Goal: Information Seeking & Learning: Check status

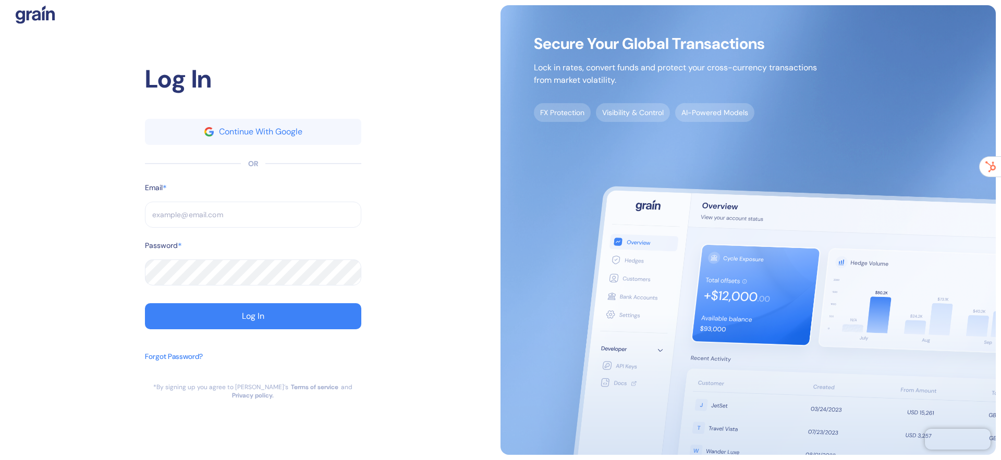
click at [195, 221] on input "text" at bounding box center [253, 215] width 216 height 26
click at [0, 460] on com-1password-button at bounding box center [0, 460] width 0 height 0
click at [261, 215] on input "text" at bounding box center [253, 215] width 216 height 26
click at [212, 217] on input "text" at bounding box center [253, 215] width 216 height 26
type input "[EMAIL_ADDRESS][DOMAIN_NAME]"
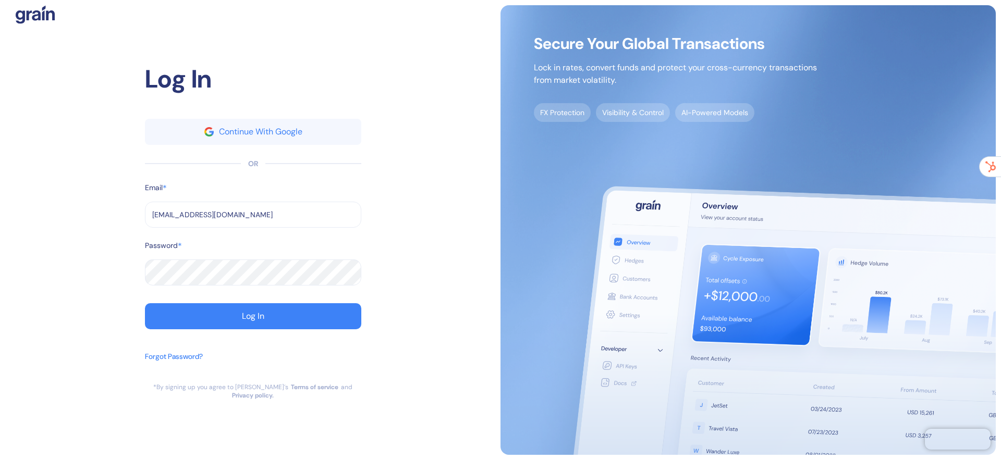
type input "[EMAIL_ADDRESS][DOMAIN_NAME]"
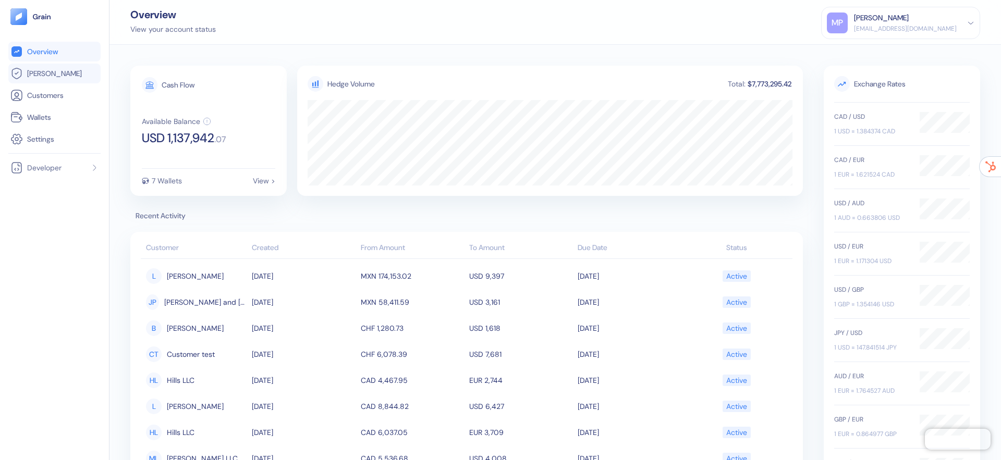
click at [38, 72] on span "[PERSON_NAME]" at bounding box center [54, 73] width 55 height 10
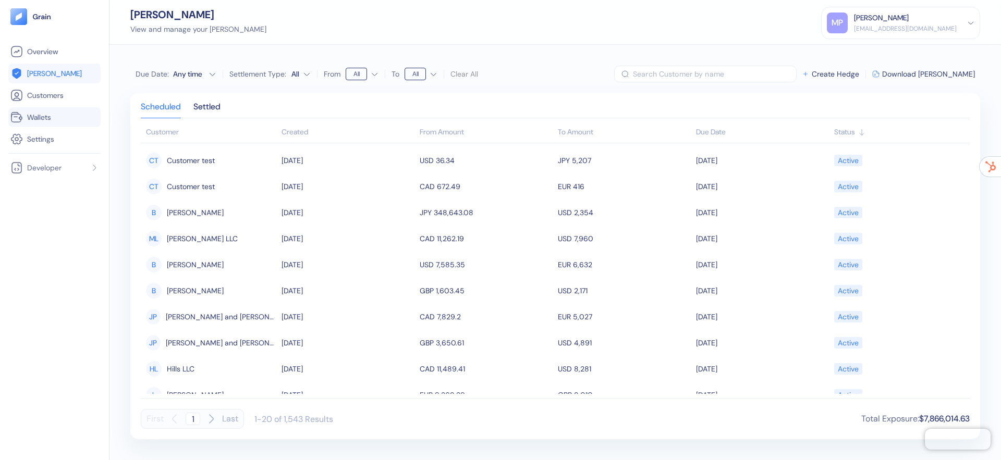
click at [34, 117] on span "Wallets" at bounding box center [39, 117] width 24 height 10
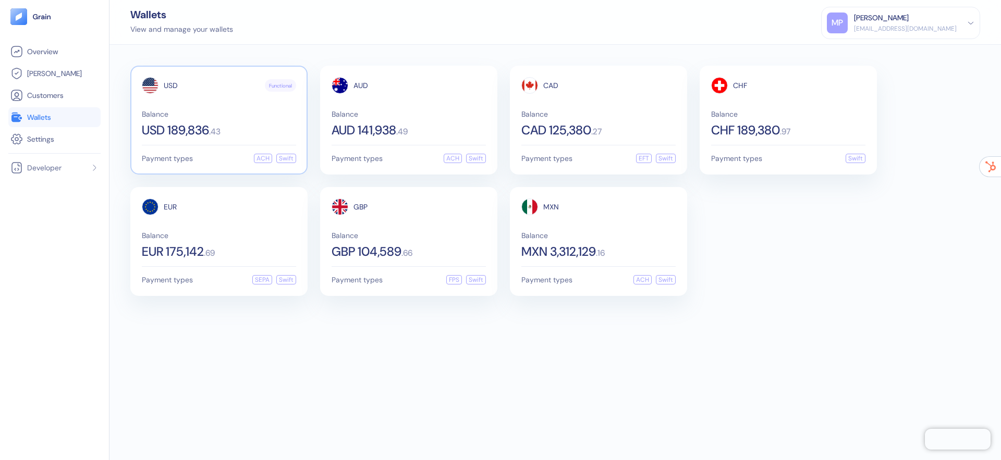
click at [243, 103] on div "USD Functional Balance USD 189,836 . 43" at bounding box center [219, 106] width 154 height 59
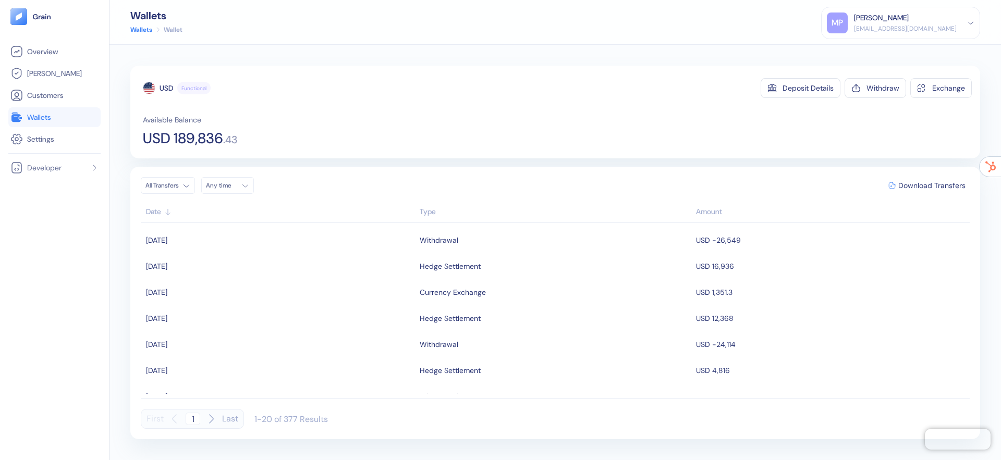
click at [426, 210] on div "Type" at bounding box center [555, 211] width 271 height 11
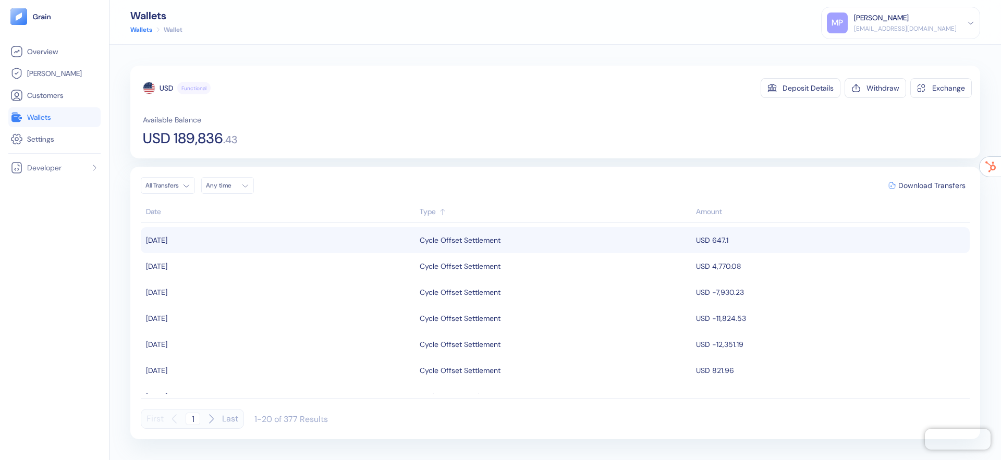
click at [426, 242] on div "Cycle Offset Settlement" at bounding box center [460, 240] width 81 height 18
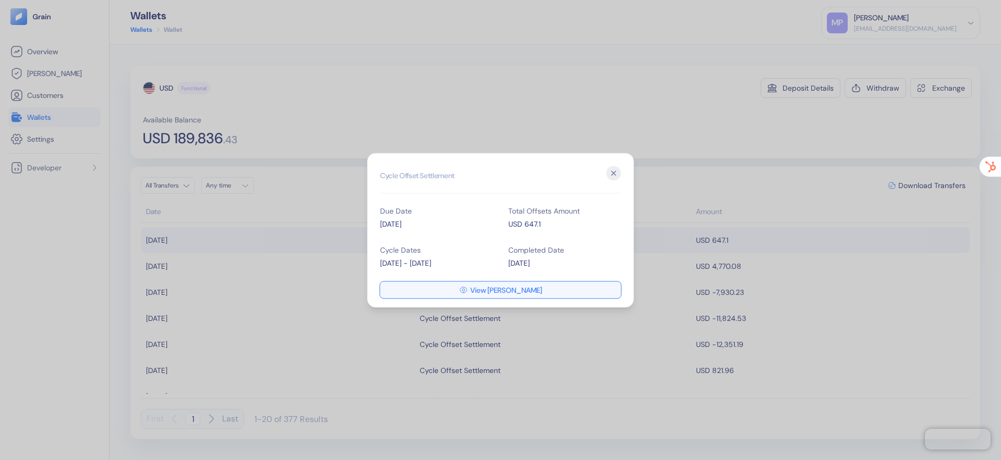
click at [523, 294] on button "View [PERSON_NAME]" at bounding box center [500, 289] width 241 height 17
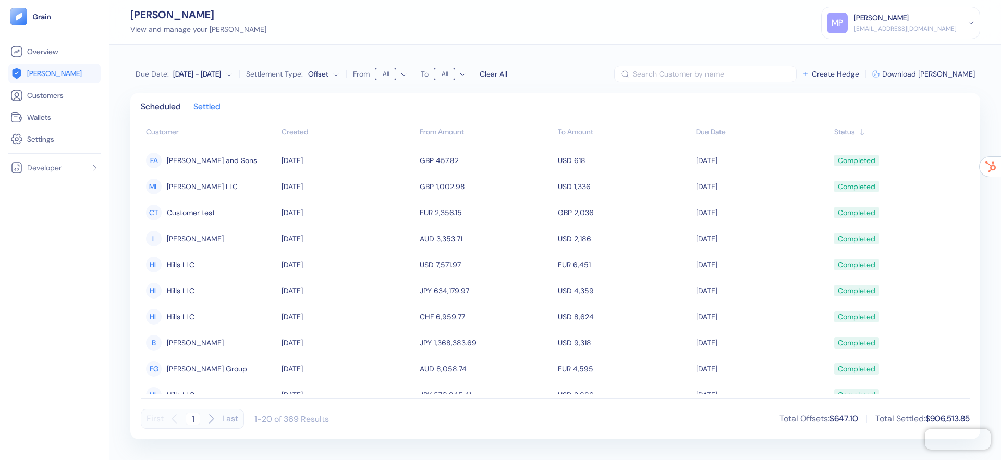
scroll to position [275, 0]
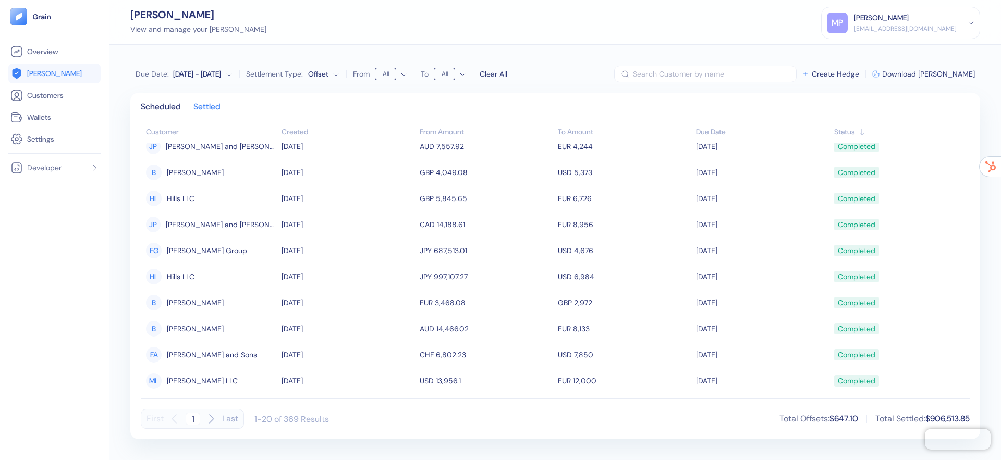
click at [212, 422] on icon "button" at bounding box center [211, 419] width 13 height 13
type input "2"
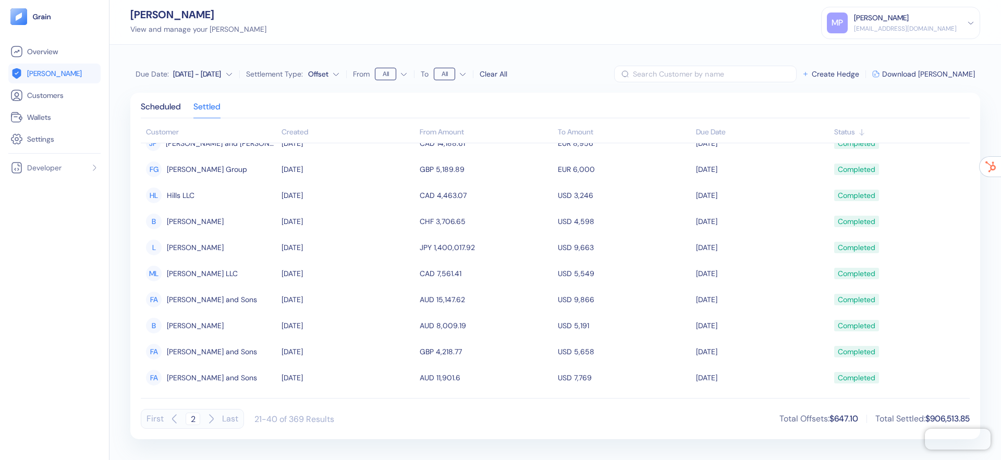
scroll to position [38, 0]
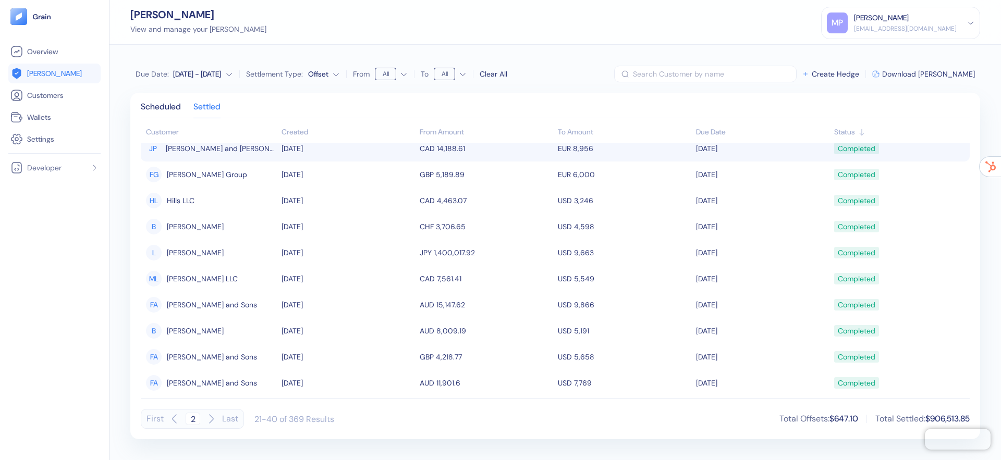
click at [710, 146] on td "[DATE]" at bounding box center [762, 149] width 138 height 26
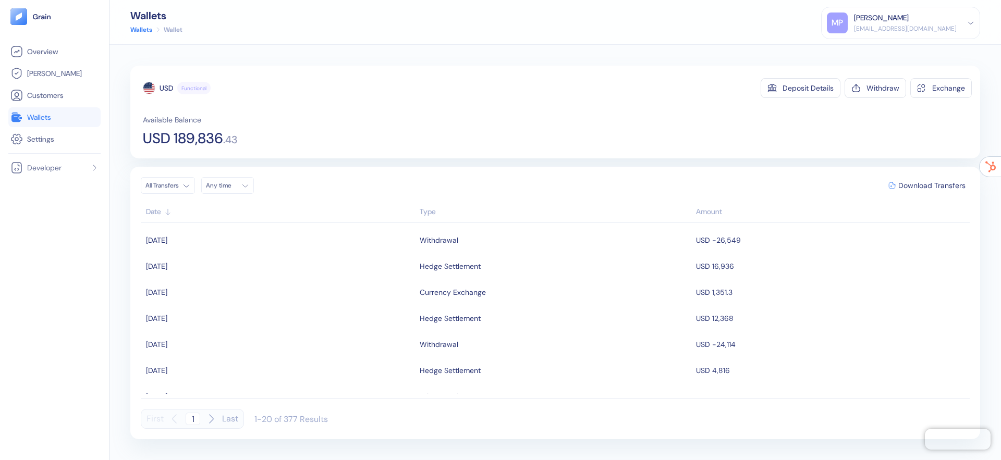
click at [428, 209] on div "Type" at bounding box center [555, 211] width 271 height 11
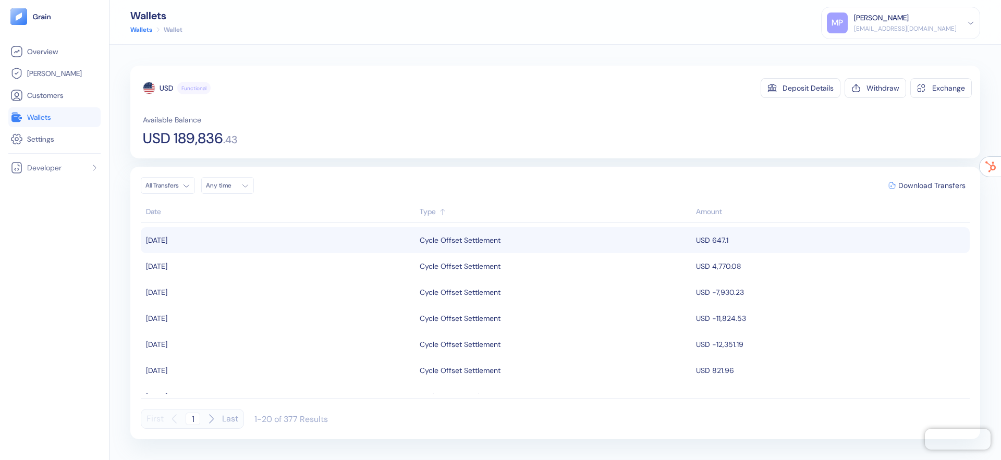
click at [722, 239] on td "USD 647.1" at bounding box center [831, 240] width 276 height 26
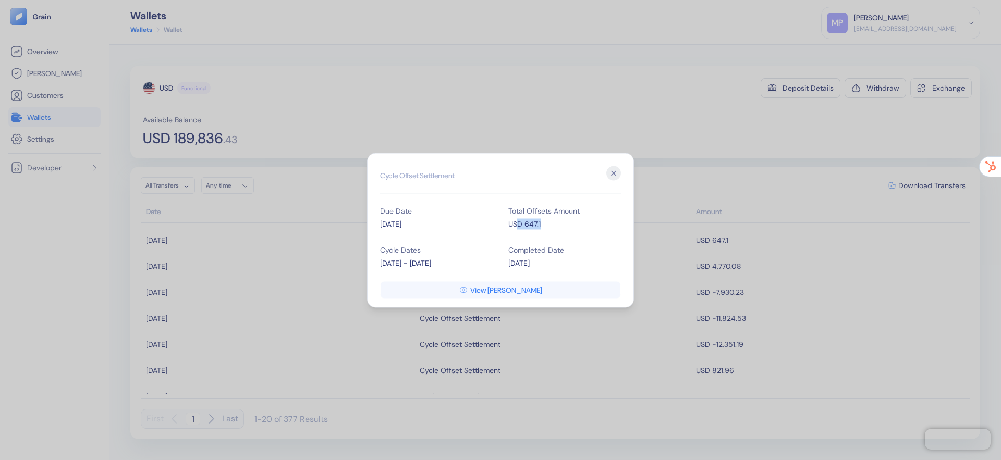
drag, startPoint x: 540, startPoint y: 224, endPoint x: 513, endPoint y: 223, distance: 26.6
click at [518, 223] on div "USD 647.1" at bounding box center [564, 223] width 113 height 11
click at [613, 177] on icon "button" at bounding box center [613, 173] width 15 height 15
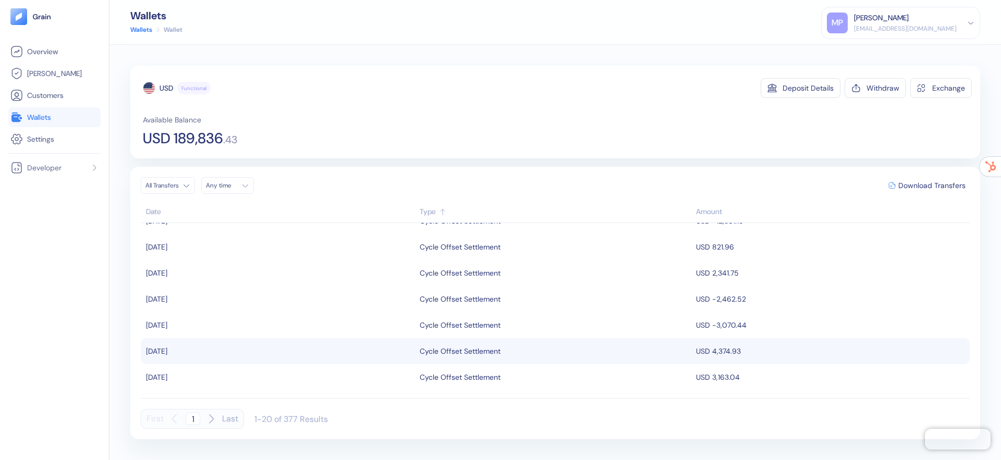
scroll to position [124, 0]
click at [461, 355] on div "Cycle Offset Settlement" at bounding box center [460, 351] width 81 height 18
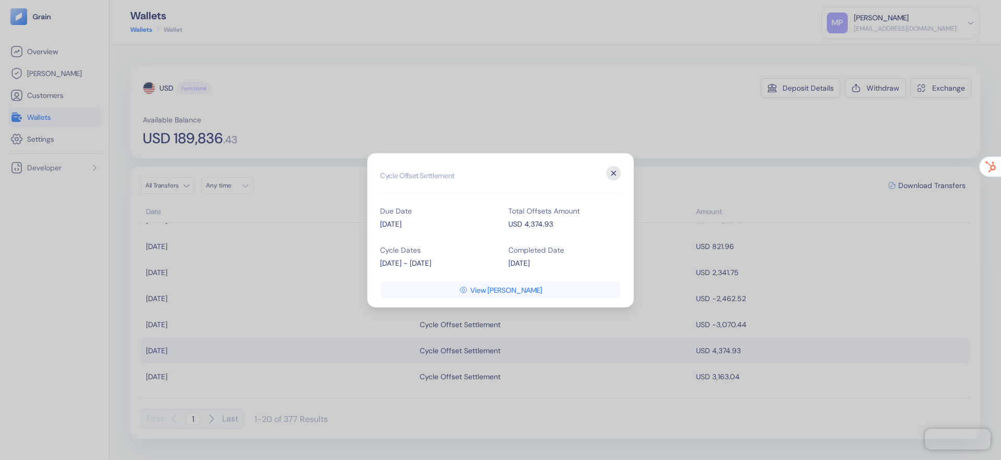
click at [616, 169] on icon "button" at bounding box center [613, 173] width 15 height 15
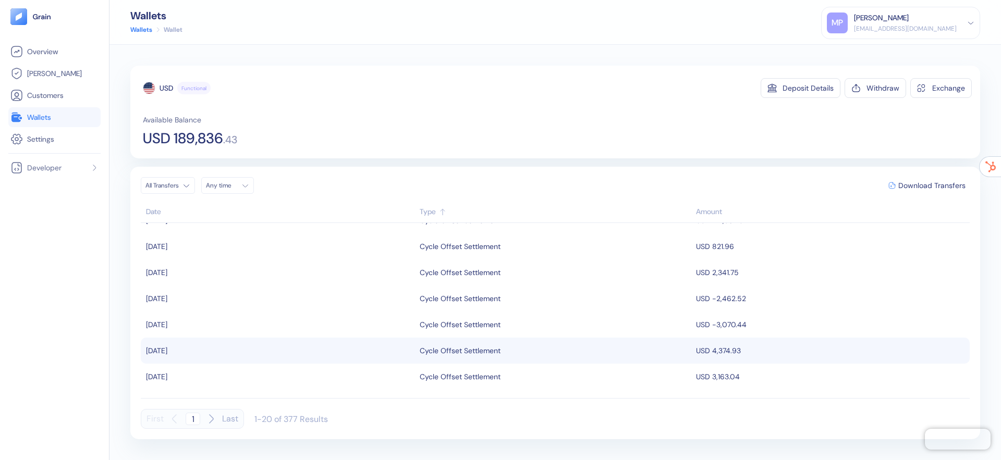
click at [470, 355] on div "Cycle Offset Settlement" at bounding box center [460, 351] width 81 height 18
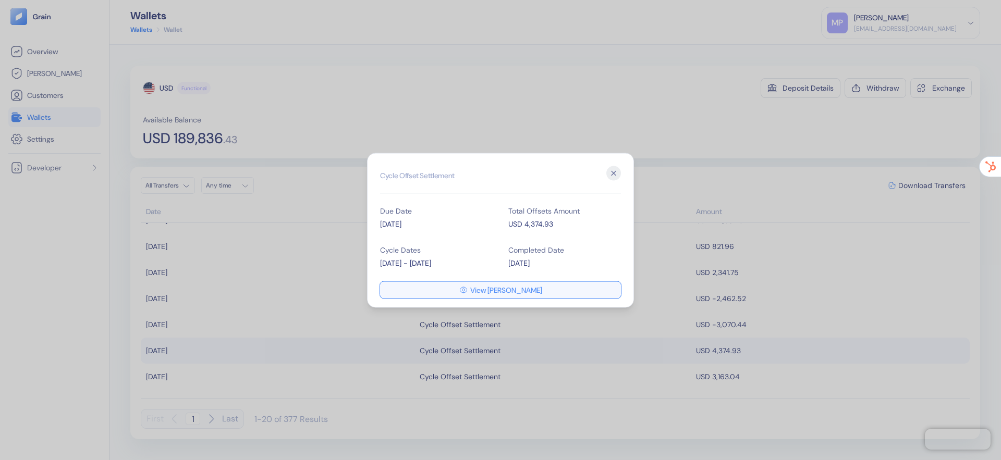
click at [487, 292] on span "View [PERSON_NAME]" at bounding box center [506, 289] width 72 height 7
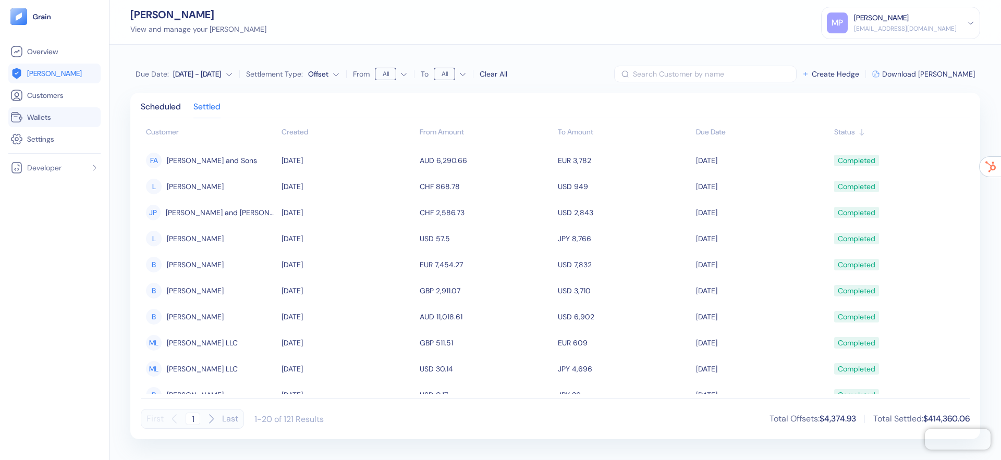
click at [42, 115] on span "Wallets" at bounding box center [39, 117] width 24 height 10
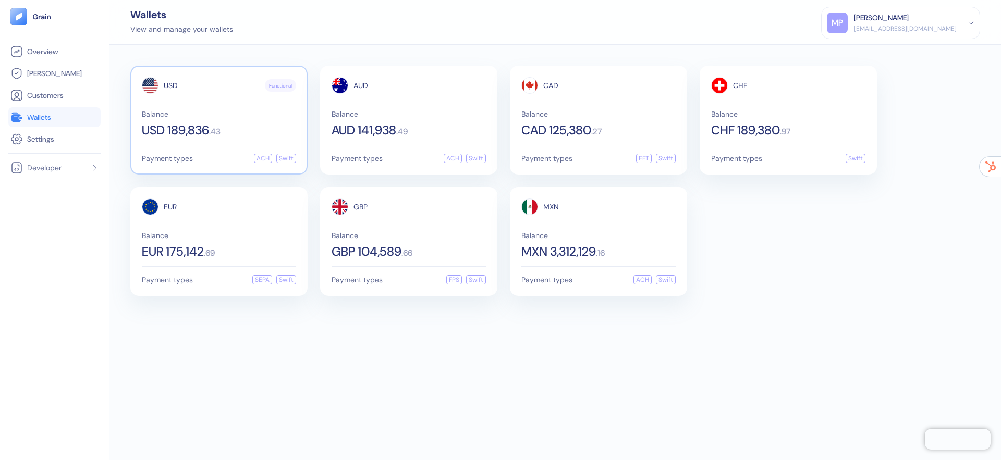
click at [297, 106] on div "USD Functional Balance USD 189,836 . 43 Payment types ACH Swift" at bounding box center [218, 120] width 177 height 109
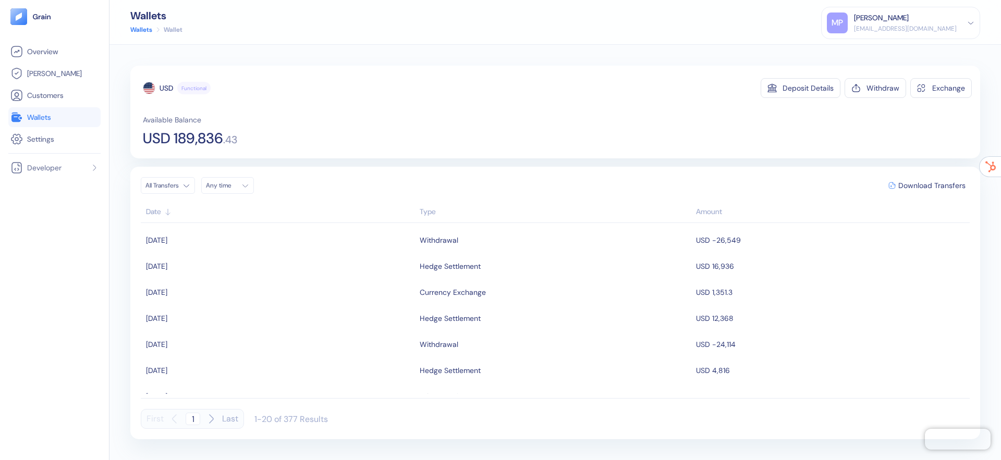
click at [434, 206] on div "Type" at bounding box center [555, 211] width 271 height 11
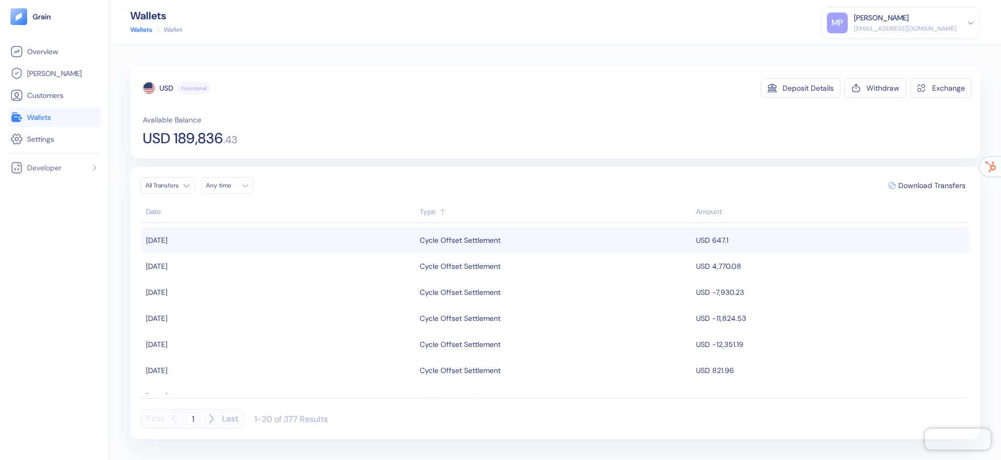
click at [458, 231] on div "Cycle Offset Settlement" at bounding box center [460, 240] width 81 height 18
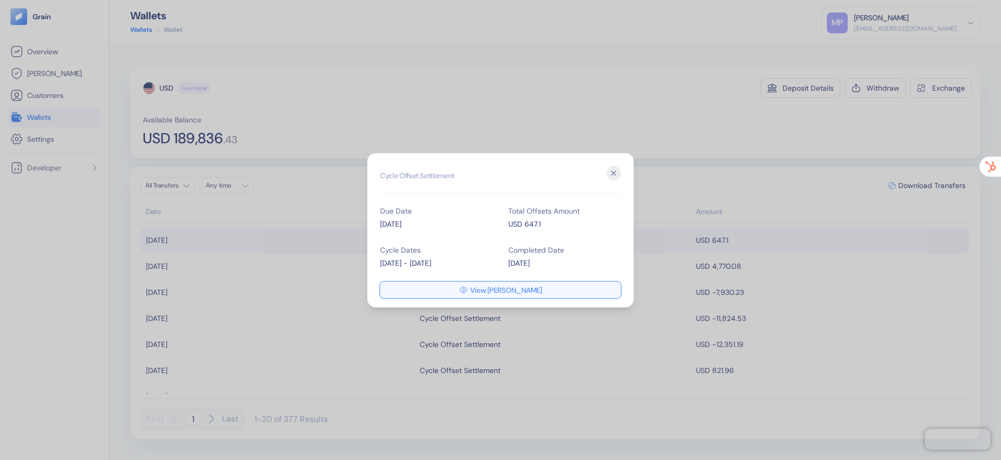
click at [507, 290] on span "View [PERSON_NAME]" at bounding box center [506, 289] width 72 height 7
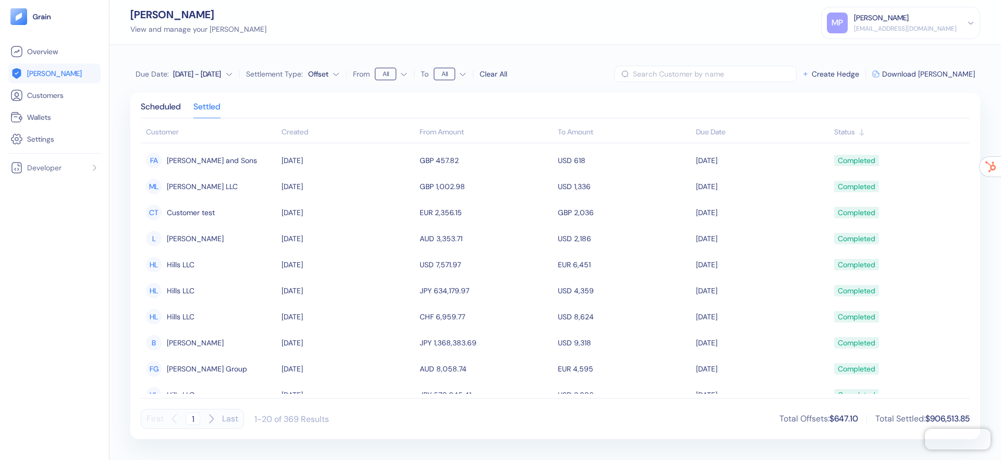
click at [35, 75] on span "[PERSON_NAME]" at bounding box center [54, 73] width 55 height 10
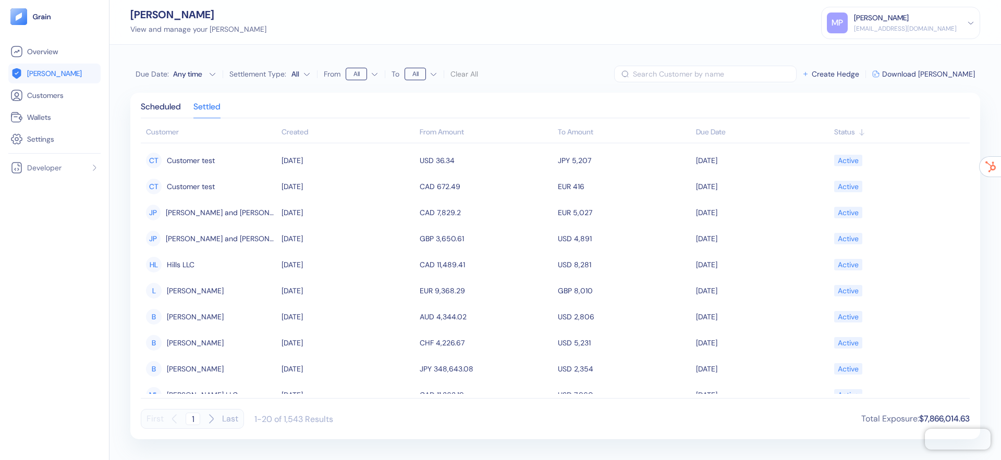
click at [21, 20] on img at bounding box center [18, 16] width 17 height 17
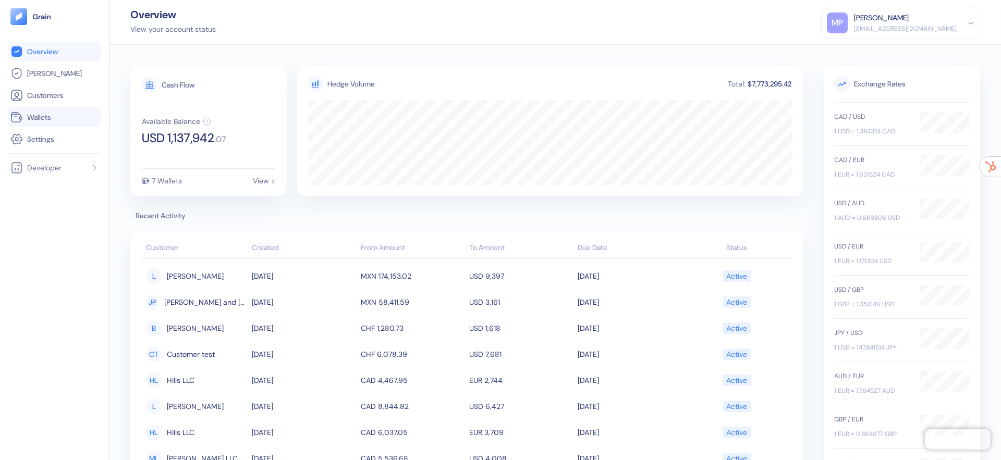
click at [31, 118] on span "Wallets" at bounding box center [39, 117] width 24 height 10
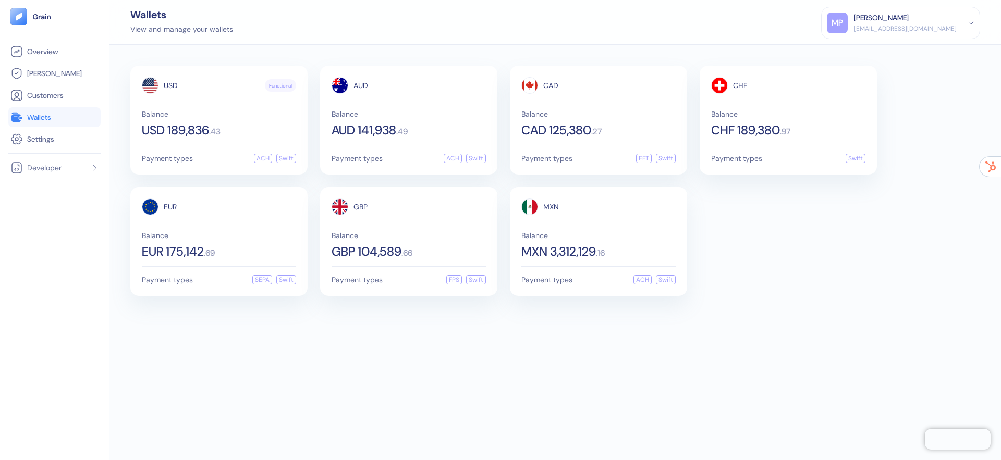
click at [19, 17] on img at bounding box center [18, 16] width 17 height 17
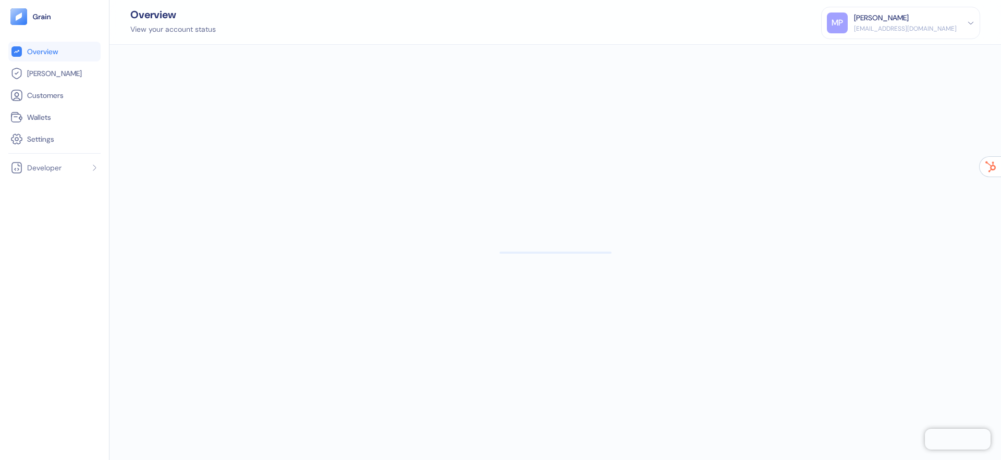
click at [47, 17] on img at bounding box center [41, 16] width 19 height 7
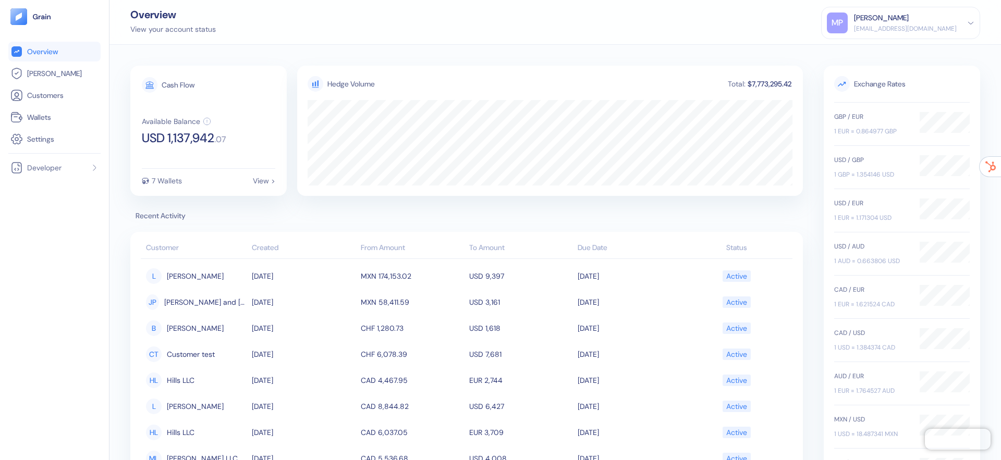
click at [935, 24] on div "[EMAIL_ADDRESS][DOMAIN_NAME]" at bounding box center [905, 28] width 103 height 9
click at [157, 83] on div at bounding box center [150, 85] width 16 height 16
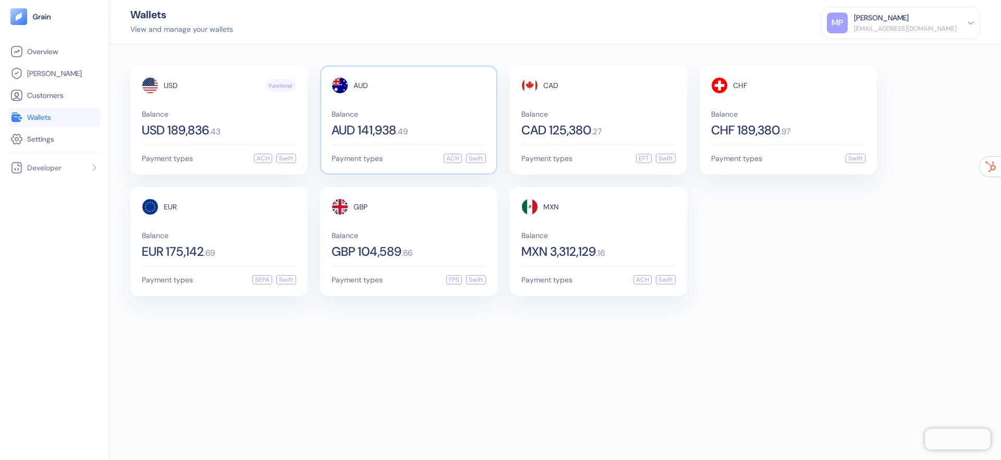
click at [457, 101] on div "AUD Balance AUD 141,938 . 49" at bounding box center [409, 106] width 154 height 59
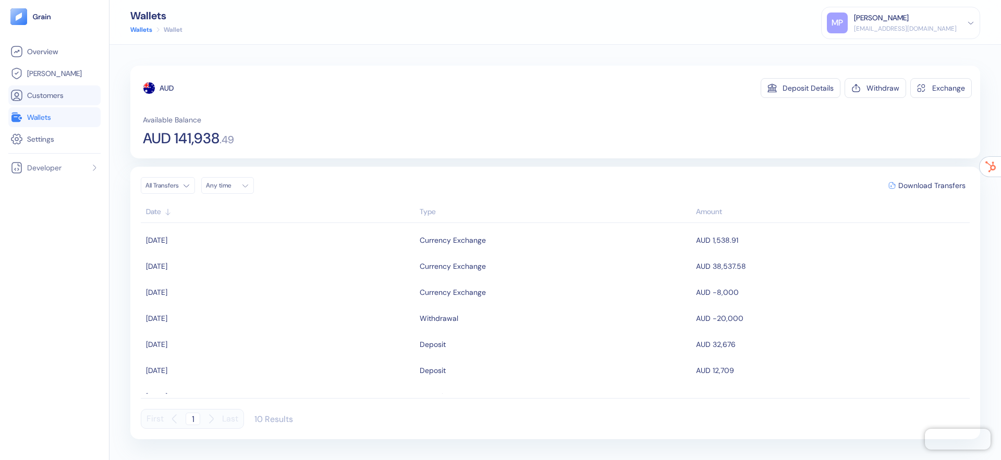
click at [52, 93] on span "Customers" at bounding box center [45, 95] width 36 height 10
